Goal: Transaction & Acquisition: Subscribe to service/newsletter

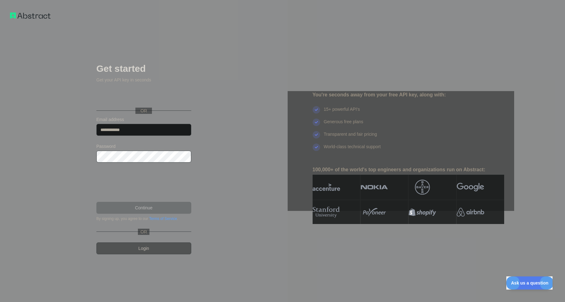
click at [152, 98] on div "Sign in with Google. Opens in new tab" at bounding box center [143, 97] width 94 height 14
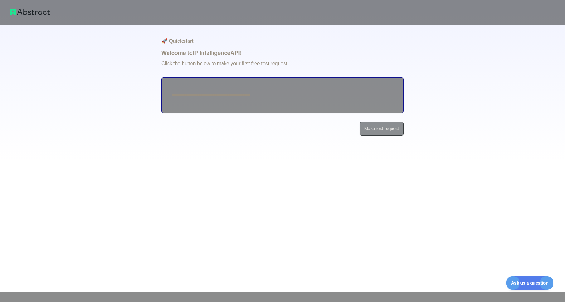
type textarea "**********"
click at [371, 132] on button "Make test request" at bounding box center [382, 129] width 44 height 14
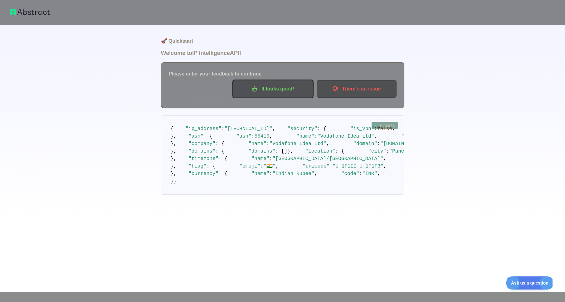
click at [266, 90] on p "It looks good!" at bounding box center [273, 89] width 70 height 11
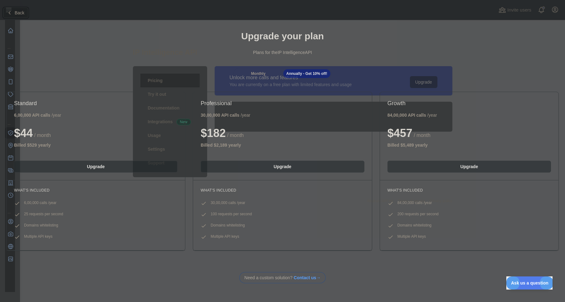
click at [10, 13] on icon at bounding box center [10, 12] width 2 height 3
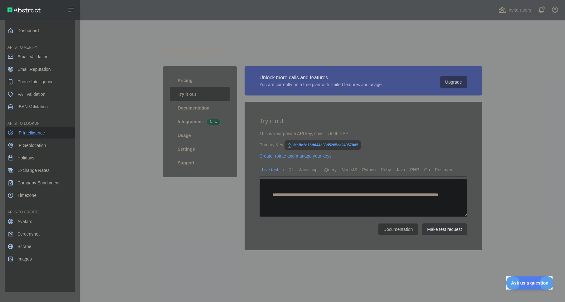
click at [33, 136] on link "IP Intelligence" at bounding box center [40, 132] width 70 height 11
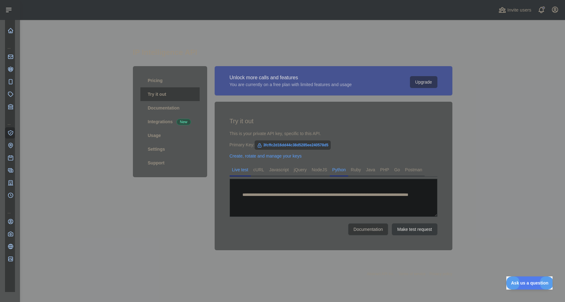
click at [345, 172] on link "Python" at bounding box center [339, 170] width 19 height 10
